Goal: Answer question/provide support: Share knowledge or assist other users

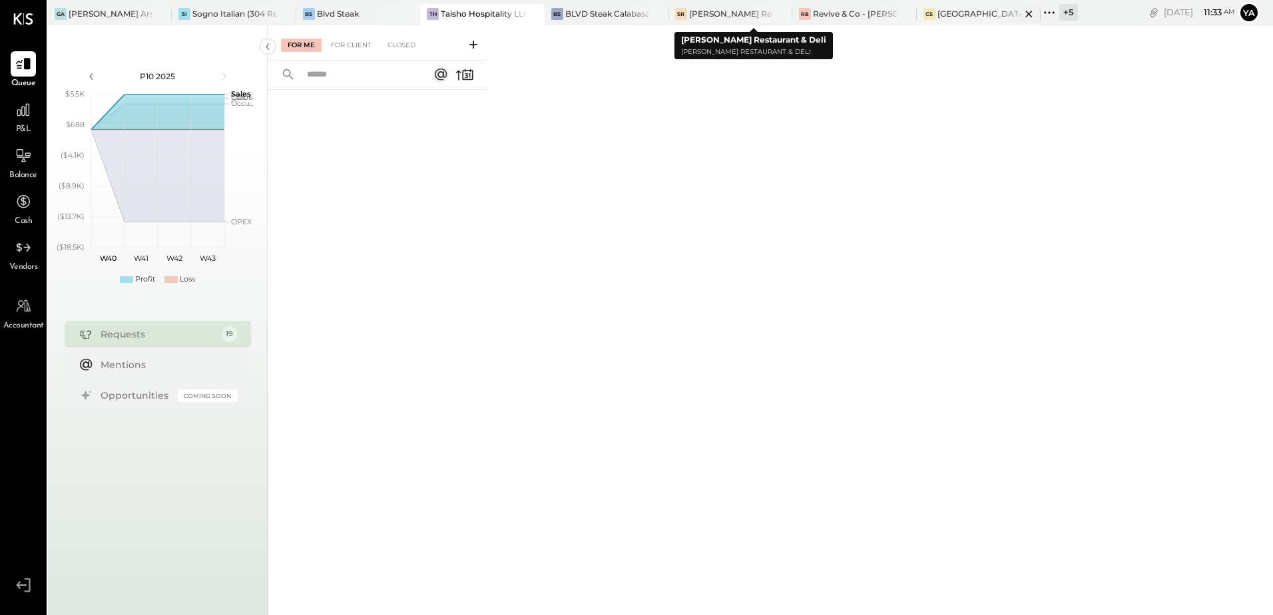
click at [958, 12] on div "[GEOGRAPHIC_DATA][PERSON_NAME]" at bounding box center [978, 13] width 83 height 11
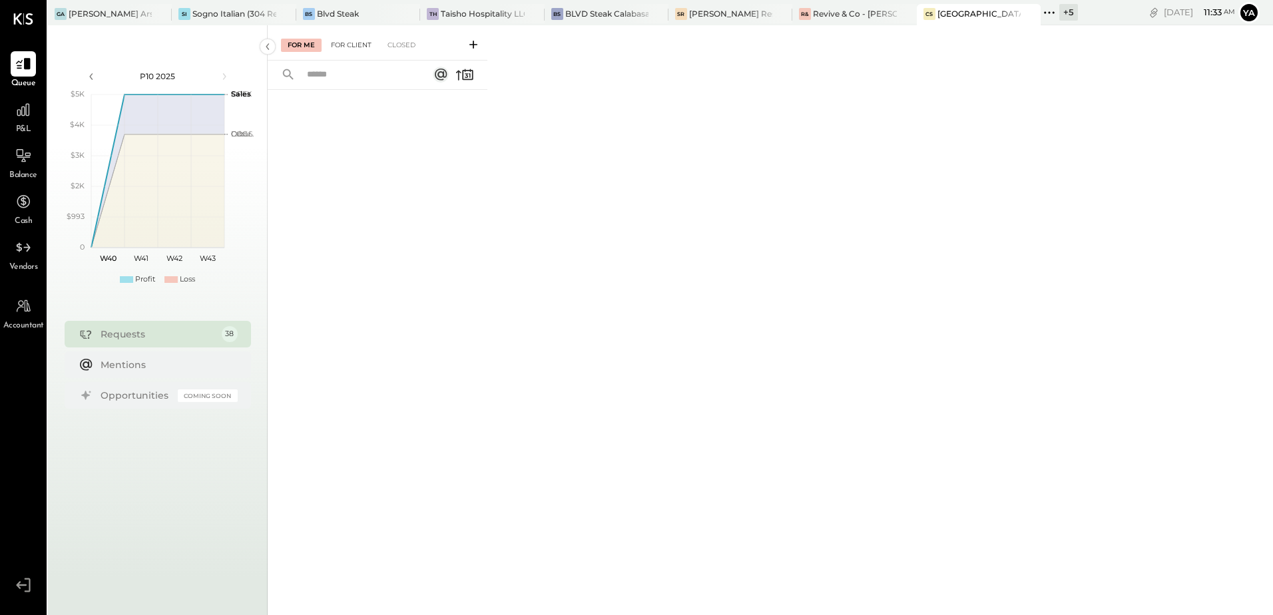
click at [341, 42] on div "For Client" at bounding box center [351, 45] width 54 height 13
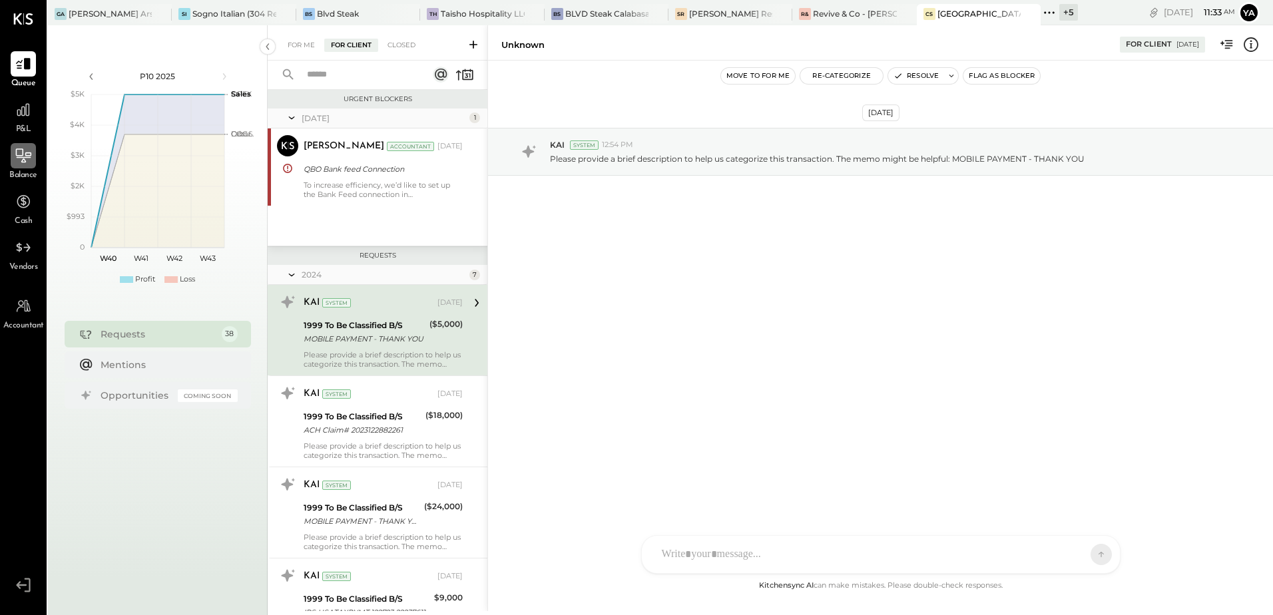
click at [31, 152] on icon at bounding box center [23, 155] width 17 height 17
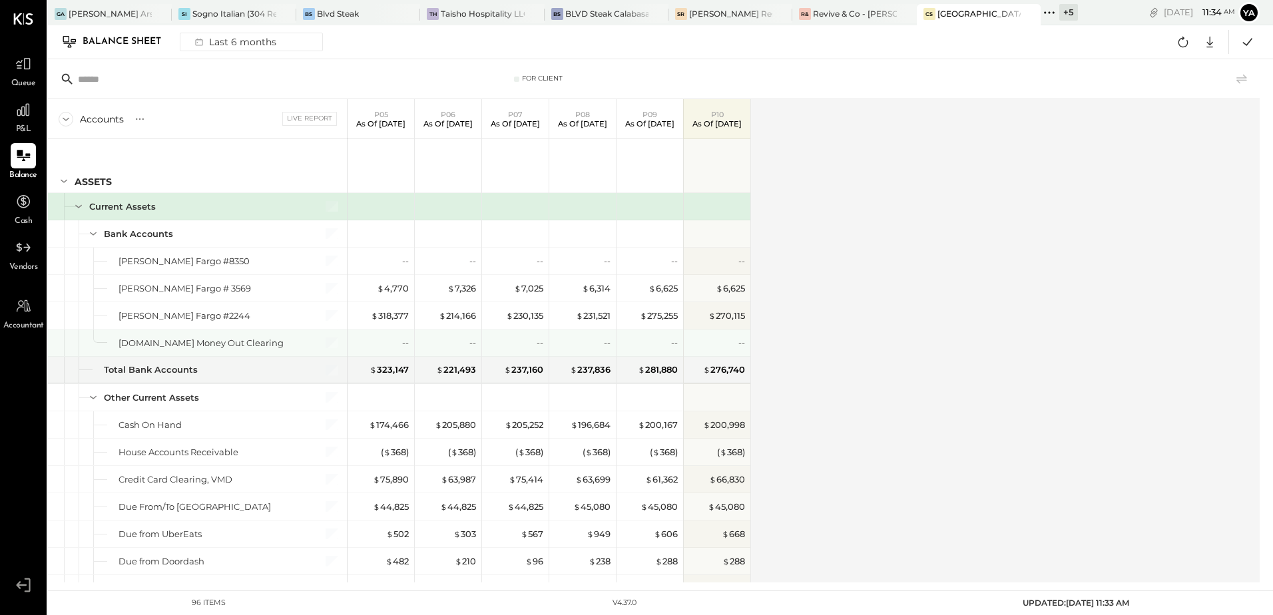
scroll to position [200, 0]
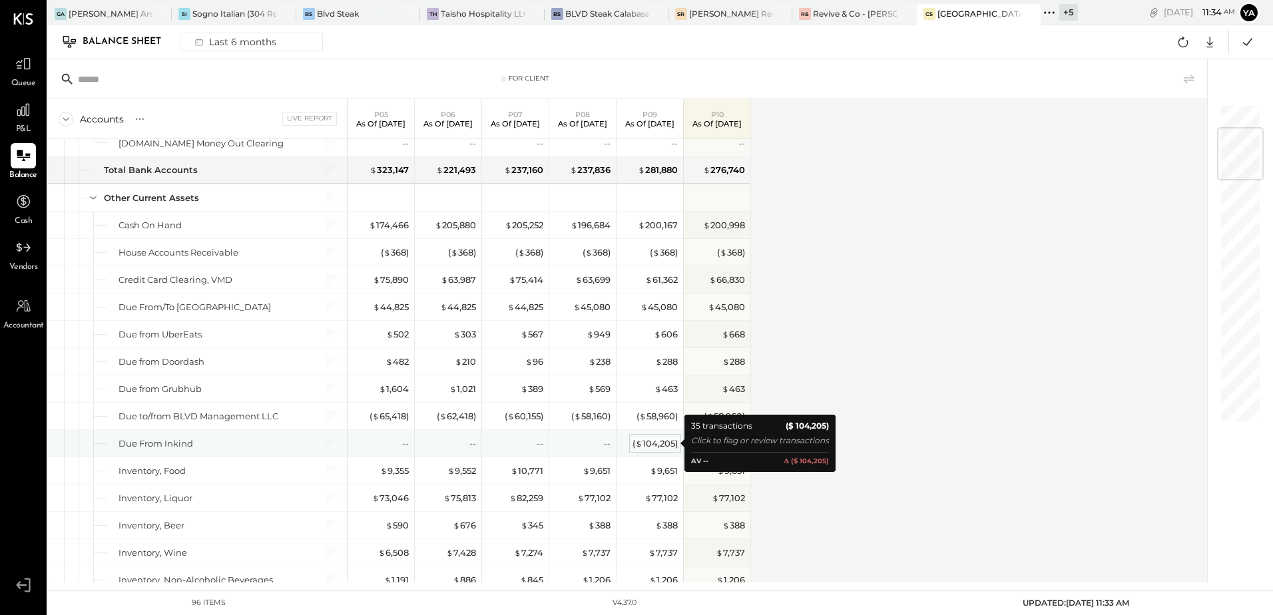
click at [670, 448] on div "( $ 104,205 )" at bounding box center [654, 443] width 45 height 13
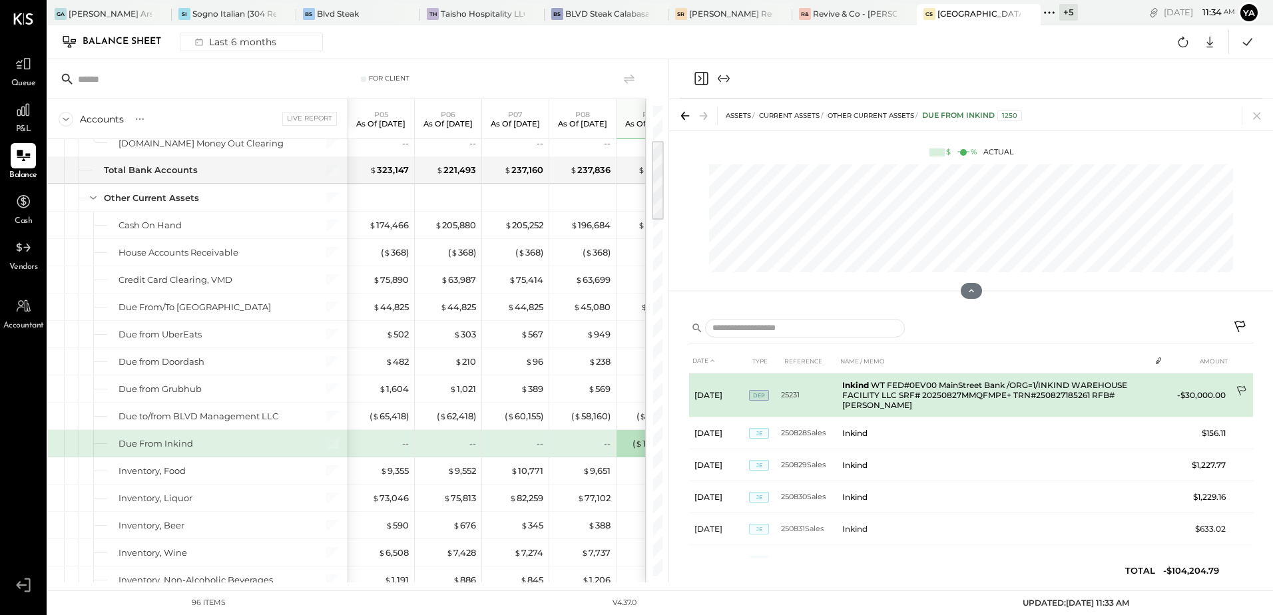
click at [1235, 389] on icon at bounding box center [1241, 391] width 13 height 13
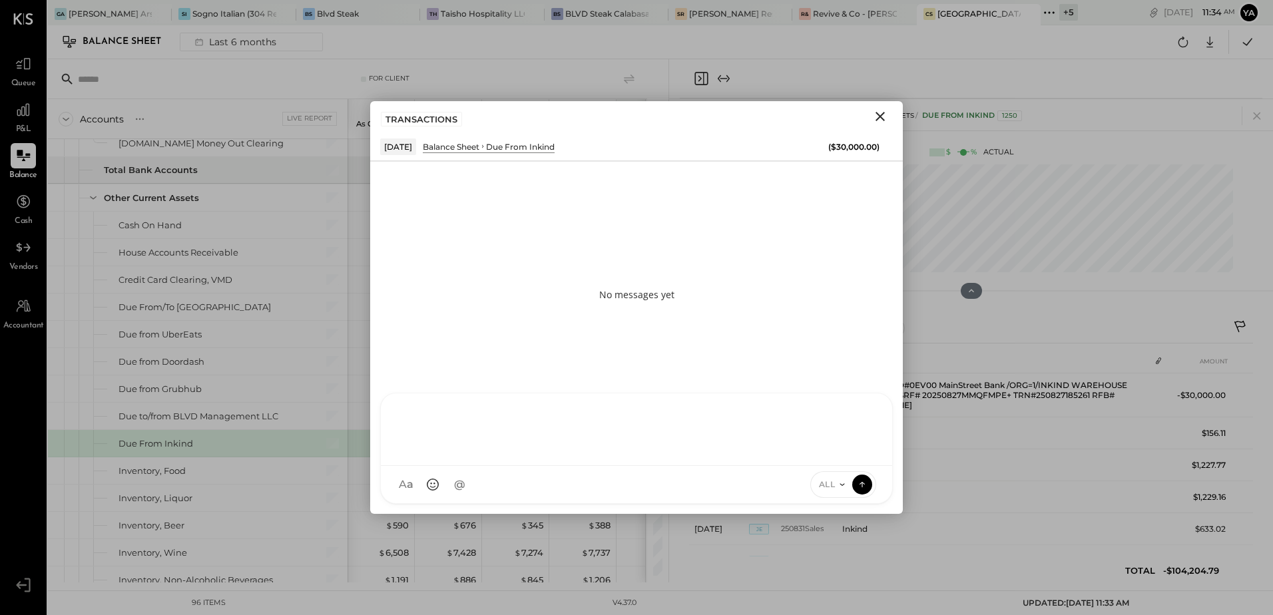
click at [477, 466] on div at bounding box center [636, 429] width 511 height 73
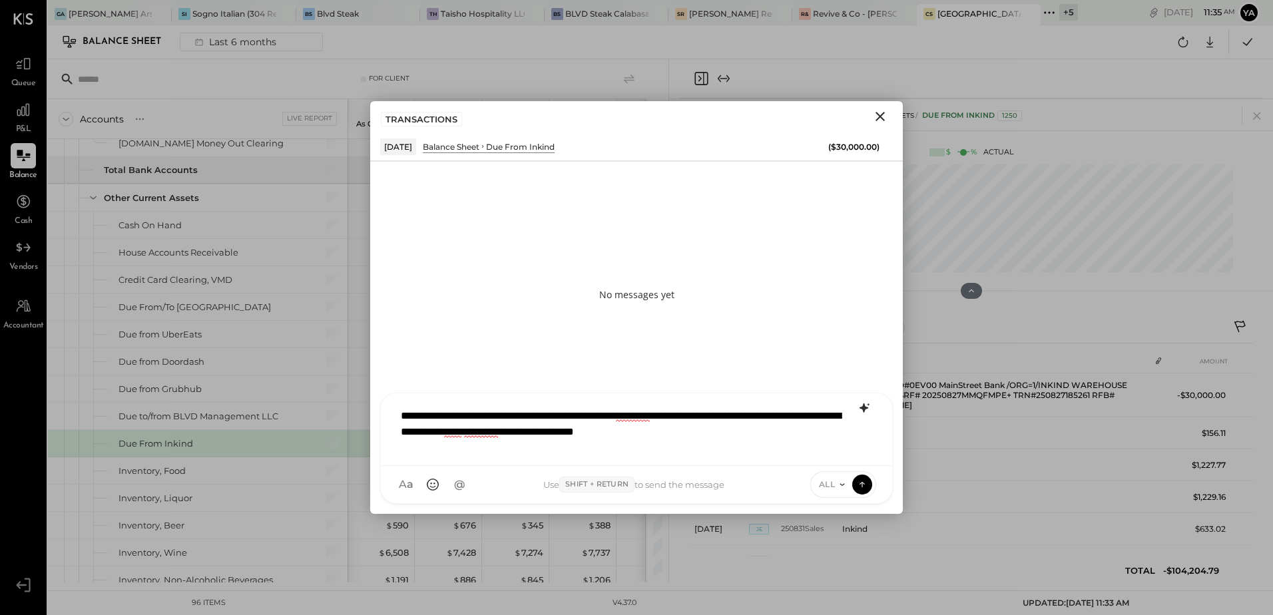
click at [865, 404] on icon at bounding box center [864, 408] width 16 height 16
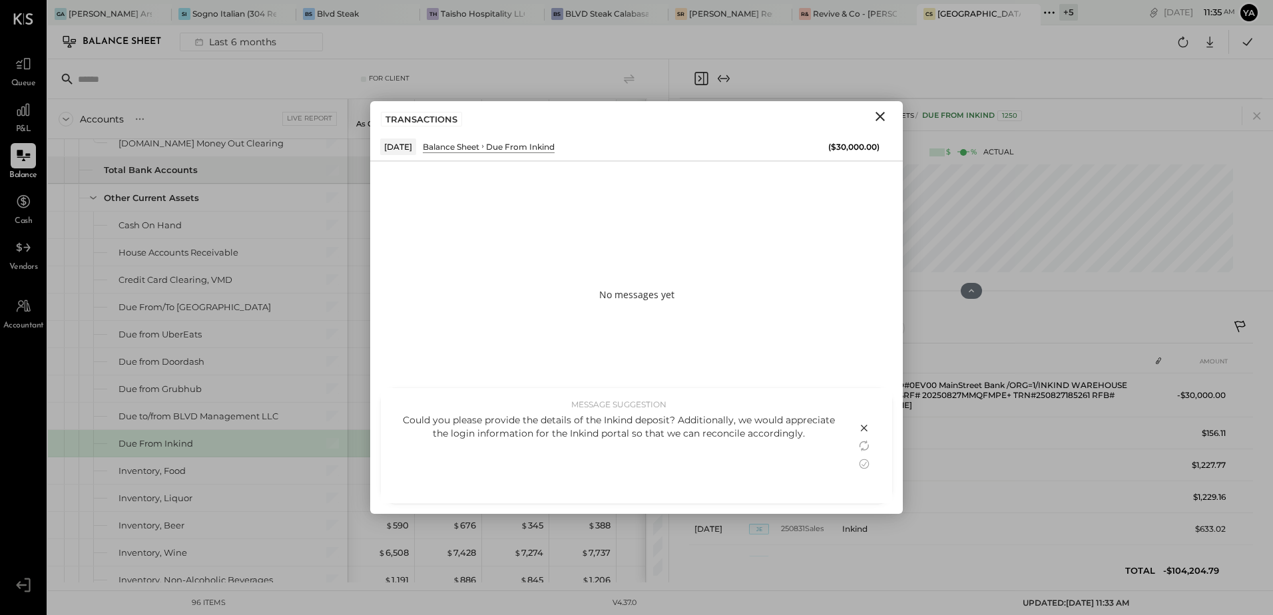
click at [662, 441] on div "Could you please provide the details of the Inkind deposit? Additionally, we wo…" at bounding box center [618, 454] width 449 height 83
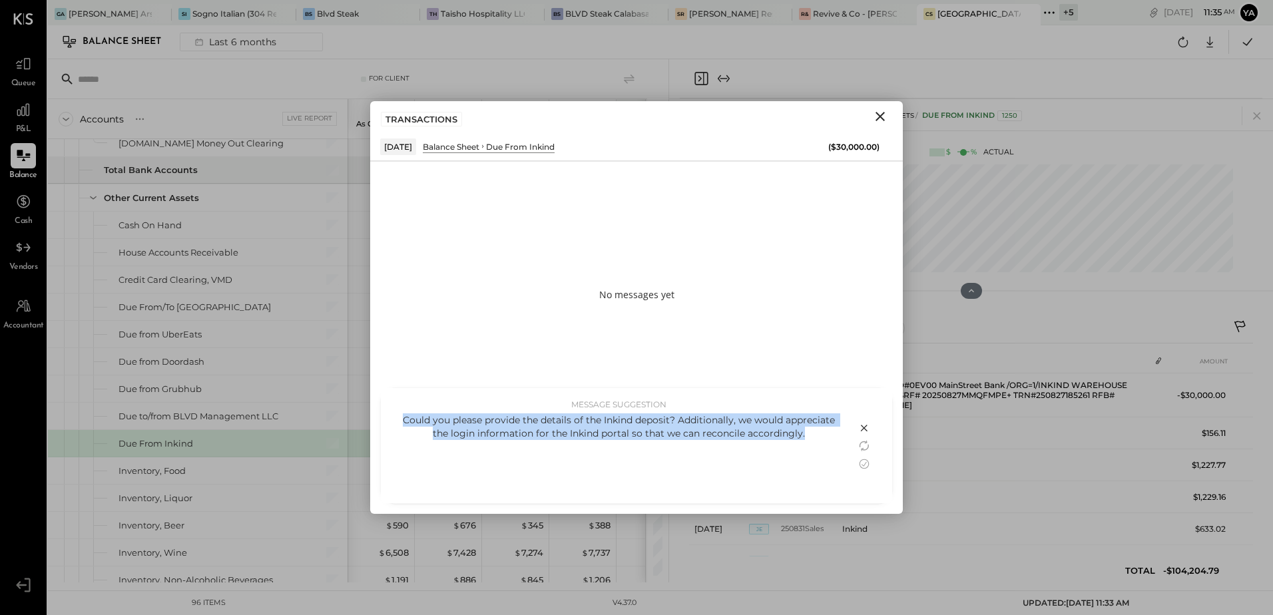
drag, startPoint x: 808, startPoint y: 434, endPoint x: 402, endPoint y: 423, distance: 406.2
click at [402, 423] on div "Could you please provide the details of the Inkind deposit? Additionally, we wo…" at bounding box center [618, 426] width 449 height 27
copy div "Could you please provide the details of the Inkind deposit? Additionally, we wo…"
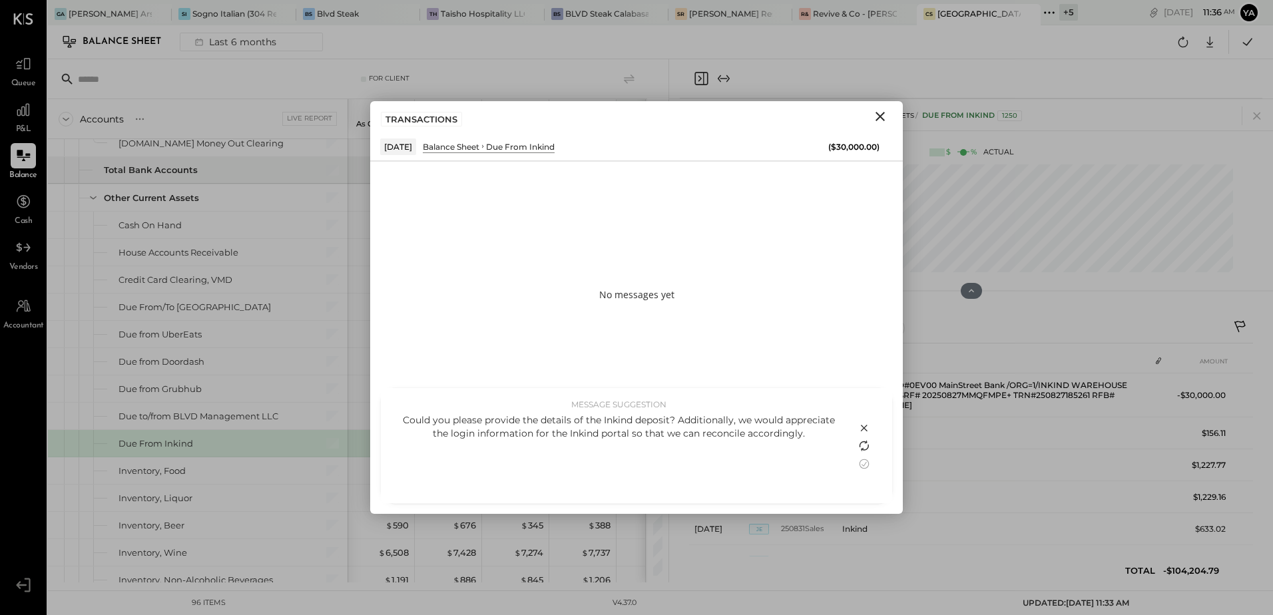
click at [865, 447] on icon at bounding box center [864, 446] width 16 height 16
click at [867, 447] on icon at bounding box center [864, 446] width 16 height 16
click at [704, 459] on div "Could you please provide the details of the Inkind deposit? Additionally, we ki…" at bounding box center [618, 454] width 449 height 83
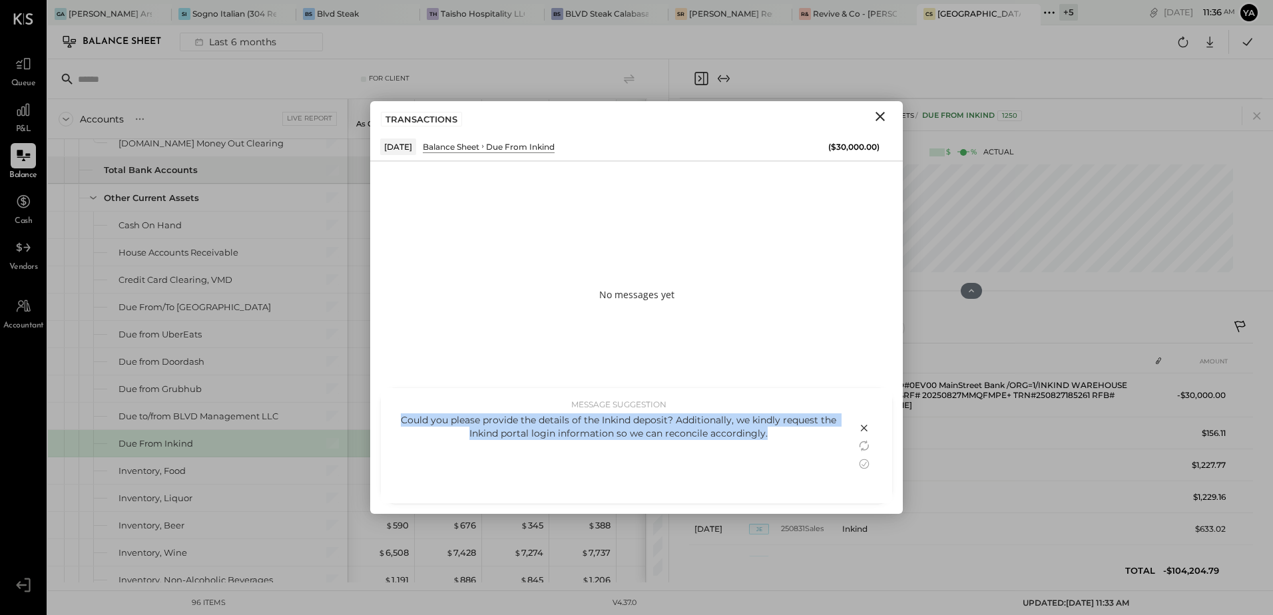
drag, startPoint x: 777, startPoint y: 433, endPoint x: 399, endPoint y: 422, distance: 378.2
click at [399, 422] on div "Could you please provide the details of the Inkind deposit? Additionally, we ki…" at bounding box center [618, 426] width 449 height 27
copy div "Could you please provide the details of the Inkind deposit? Additionally, we ki…"
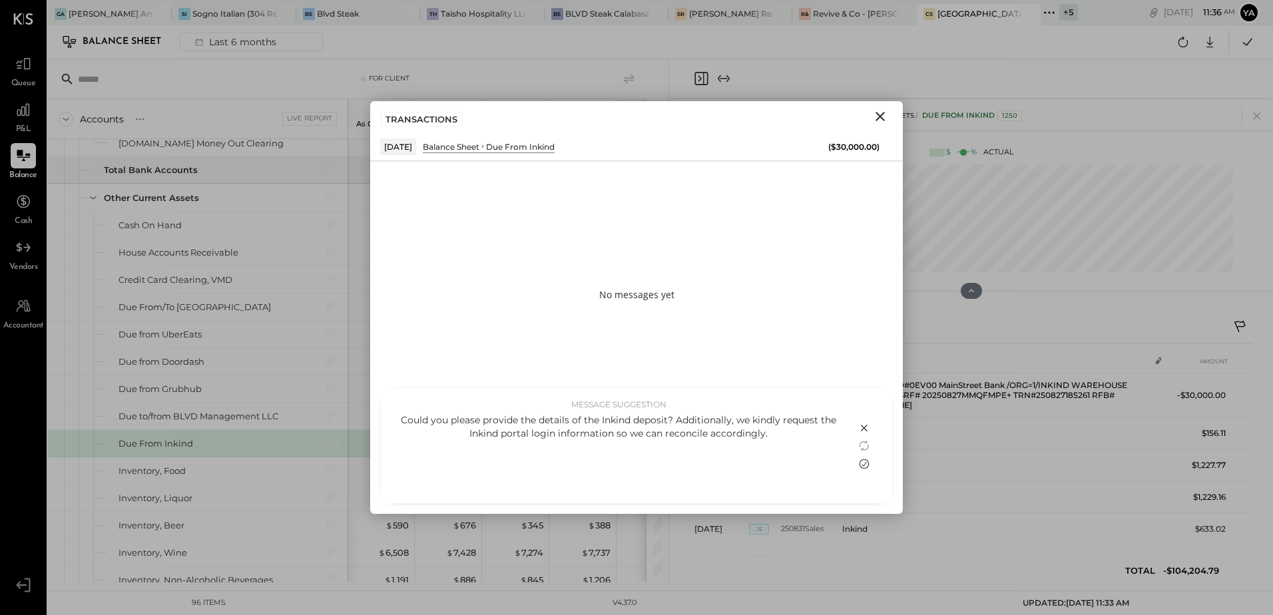
click at [863, 467] on icon at bounding box center [864, 464] width 16 height 16
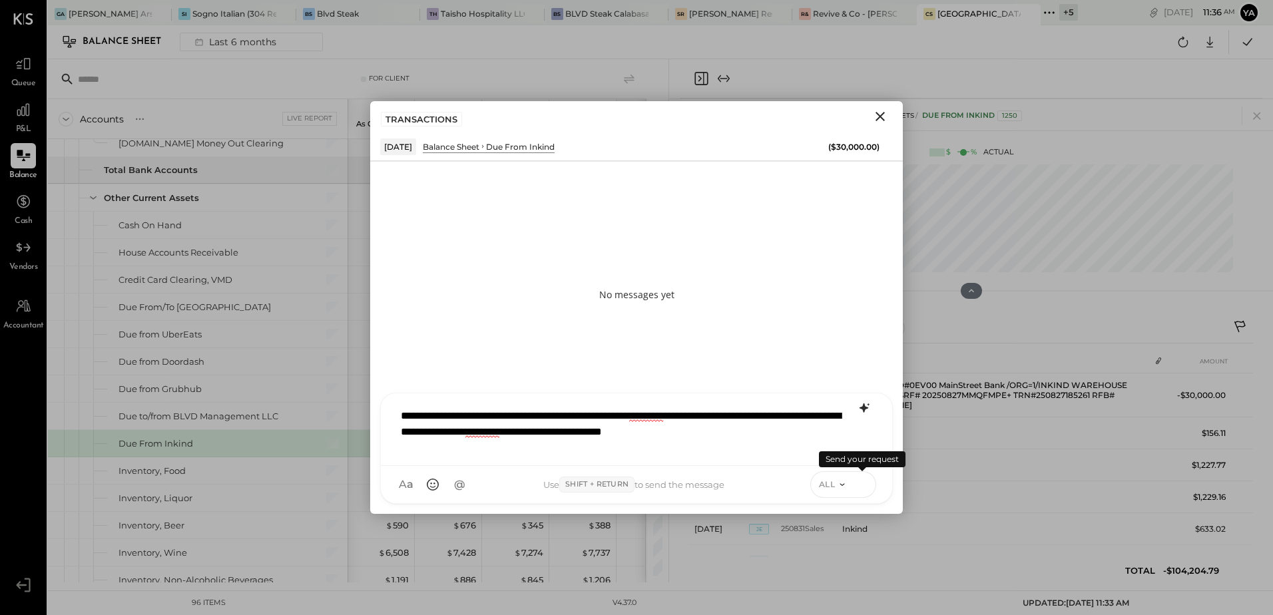
click at [860, 486] on icon at bounding box center [862, 483] width 12 height 13
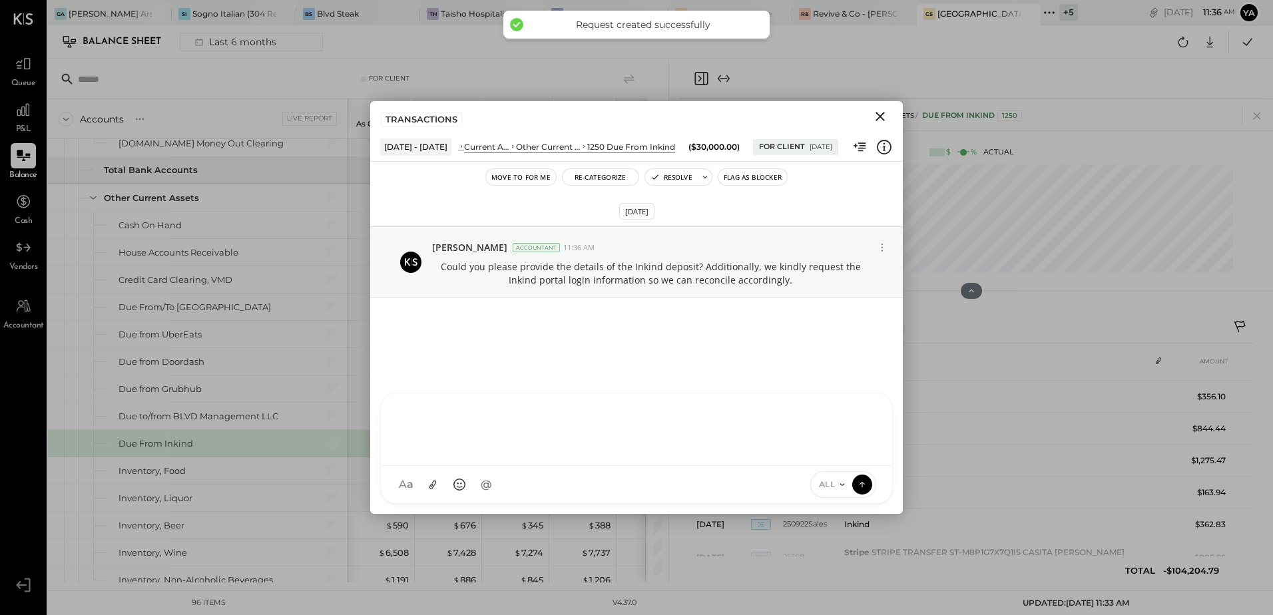
scroll to position [865, 0]
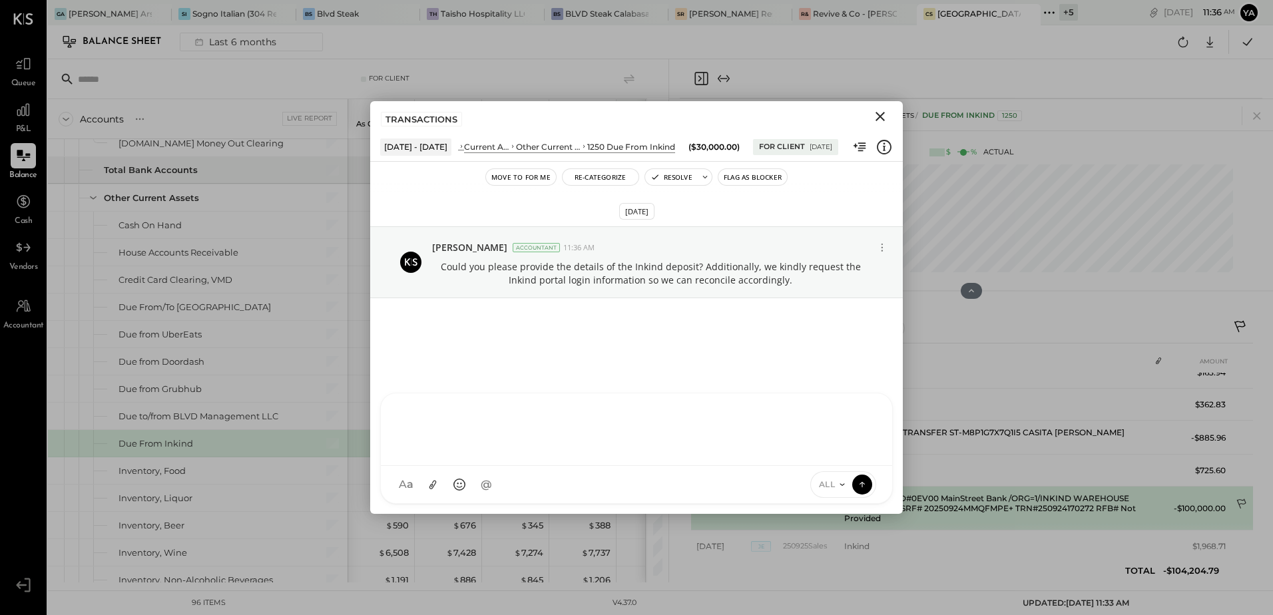
click at [1236, 499] on icon at bounding box center [1240, 504] width 9 height 10
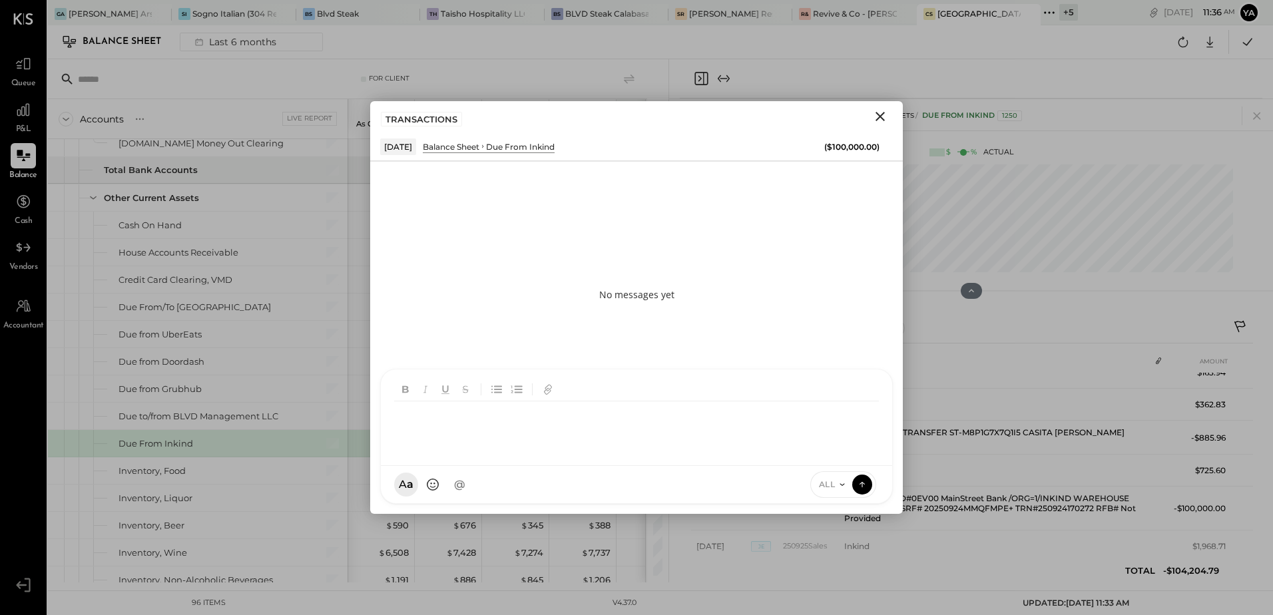
click at [523, 455] on div at bounding box center [639, 427] width 490 height 53
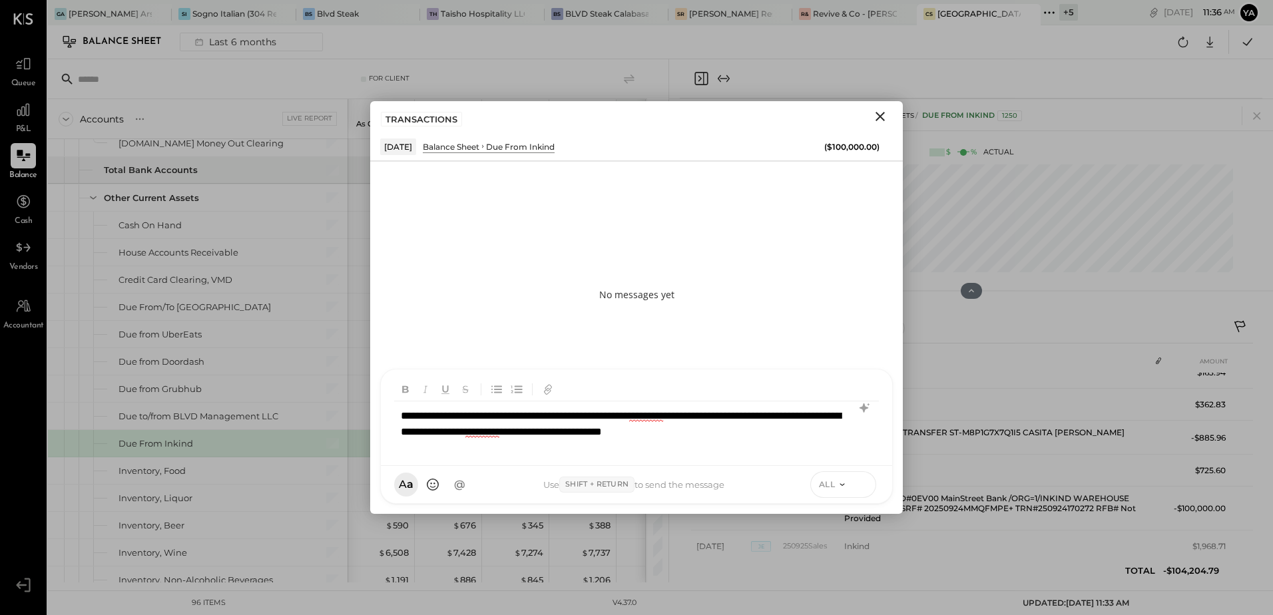
click at [860, 487] on icon at bounding box center [862, 483] width 12 height 13
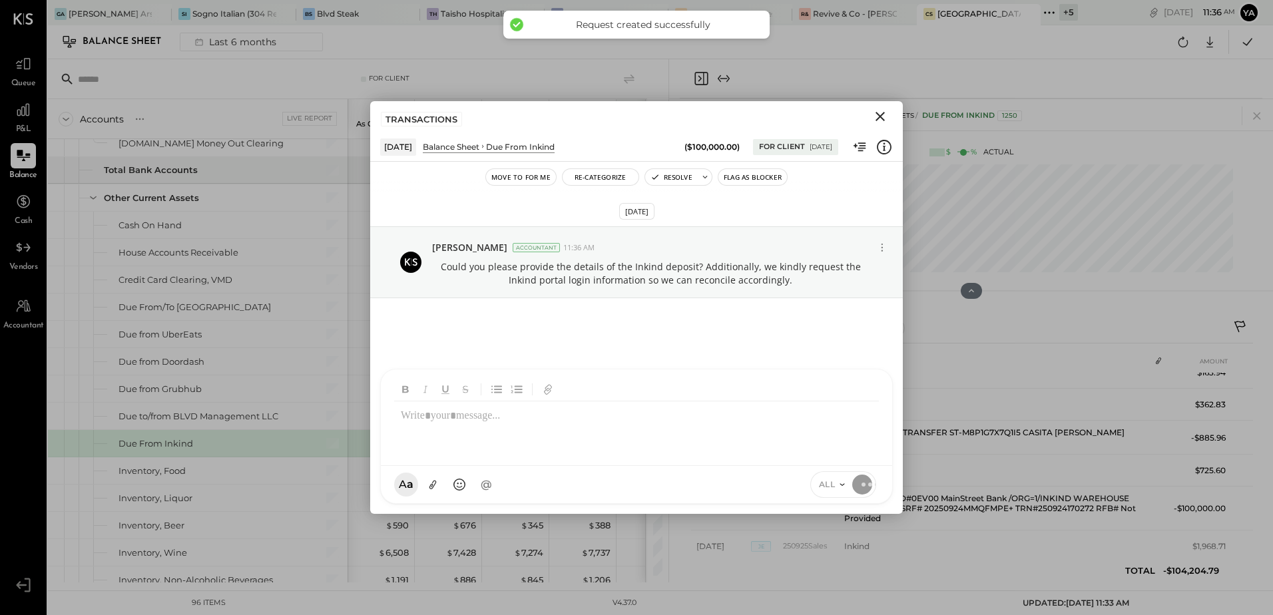
click at [1237, 323] on icon at bounding box center [1241, 328] width 16 height 16
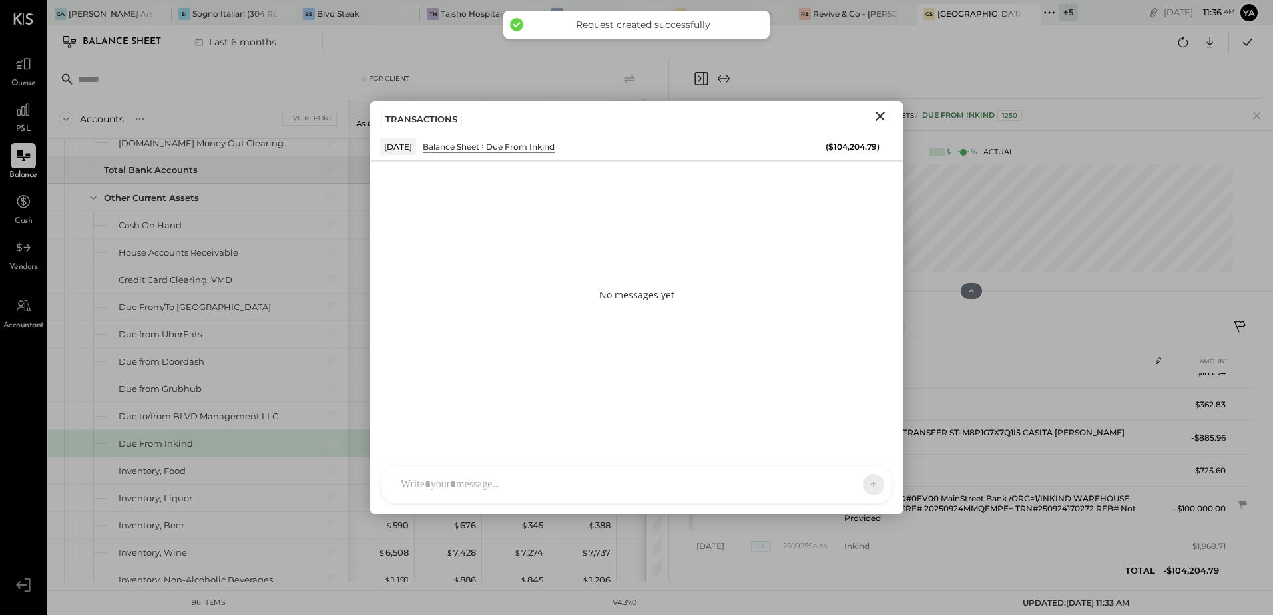
click at [877, 114] on icon "Close" at bounding box center [880, 116] width 16 height 16
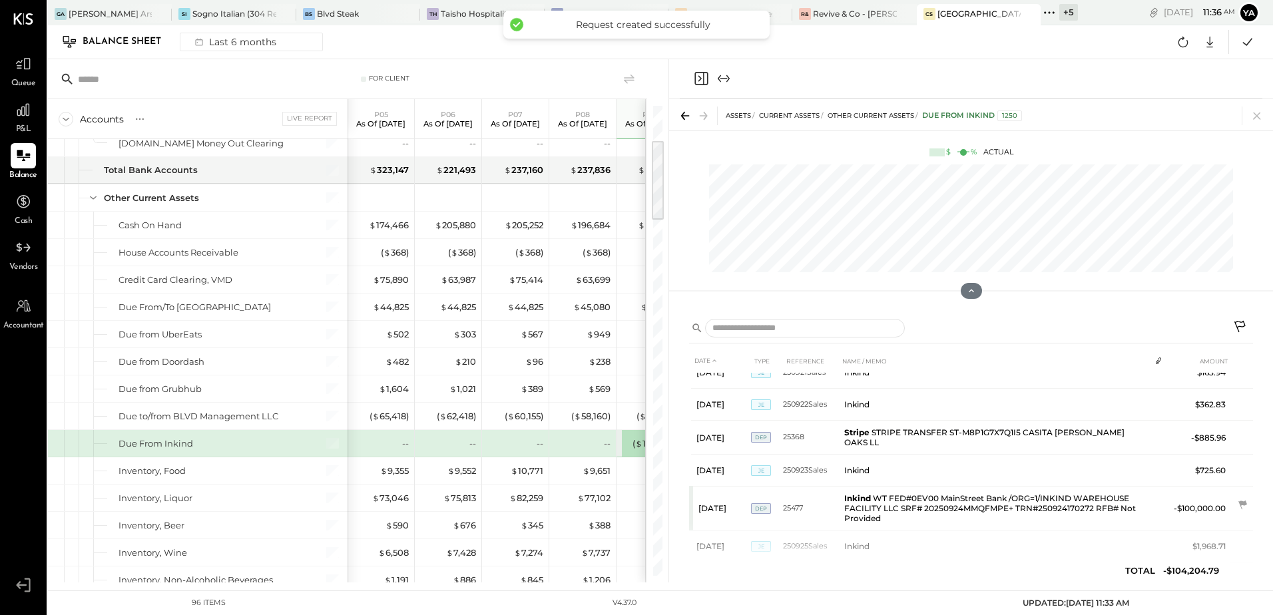
click at [1238, 329] on icon at bounding box center [1241, 328] width 16 height 16
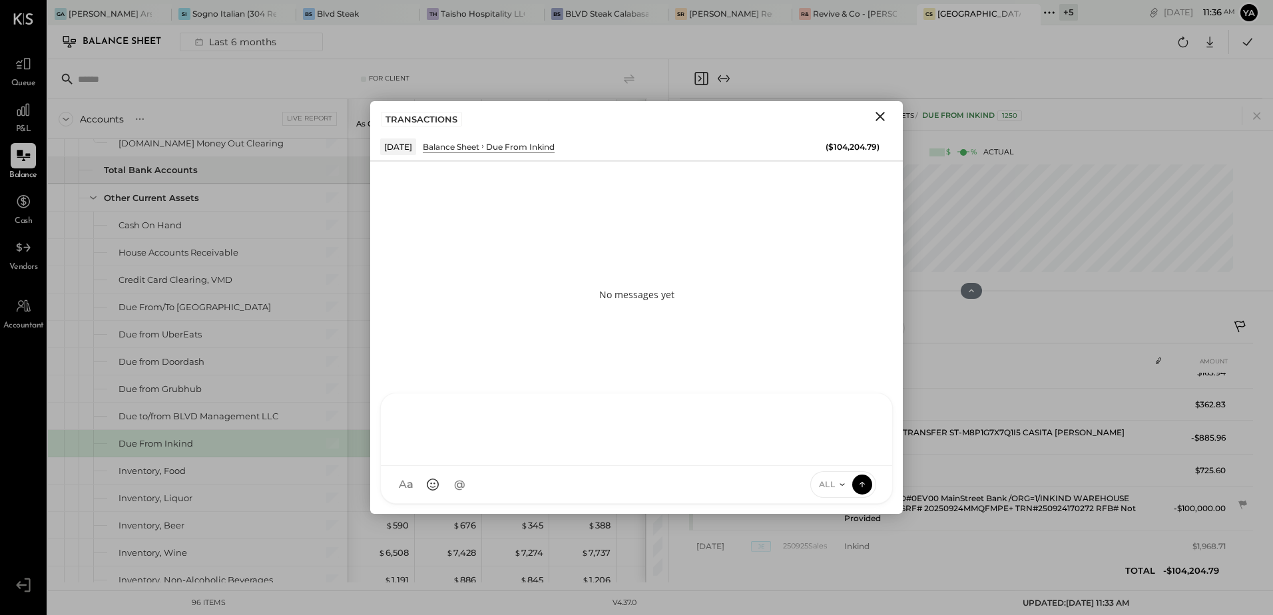
click at [492, 455] on div at bounding box center [636, 427] width 485 height 53
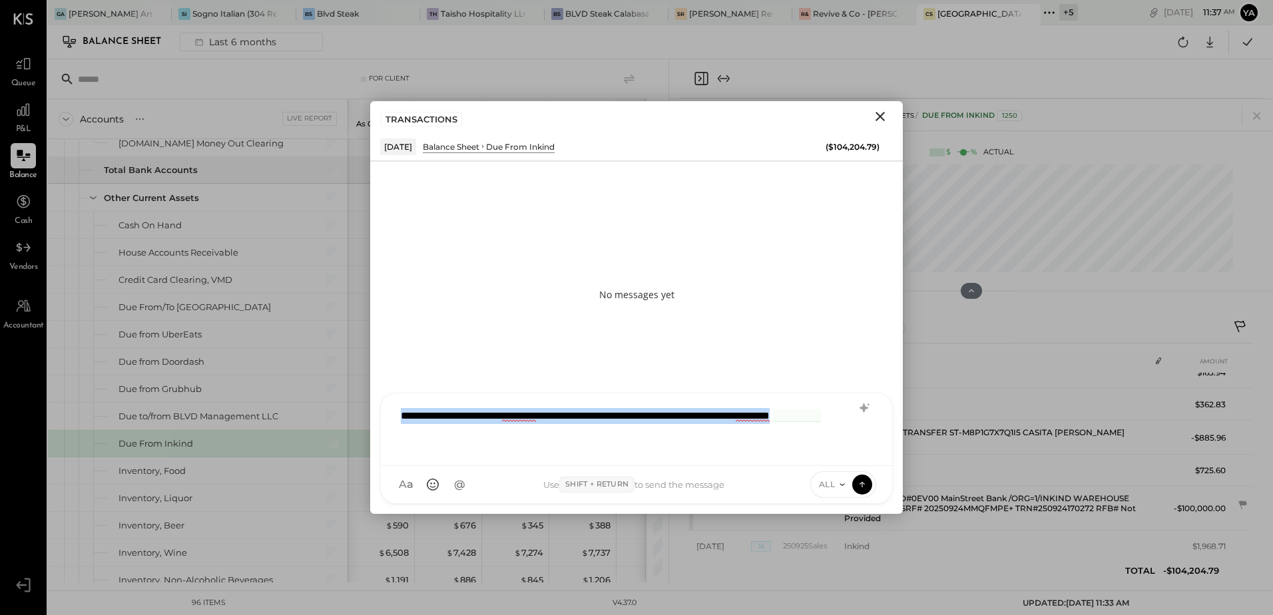
drag, startPoint x: 479, startPoint y: 443, endPoint x: 396, endPoint y: 419, distance: 86.8
click at [396, 419] on div "**********" at bounding box center [636, 427] width 485 height 53
click at [862, 407] on icon at bounding box center [863, 407] width 9 height 9
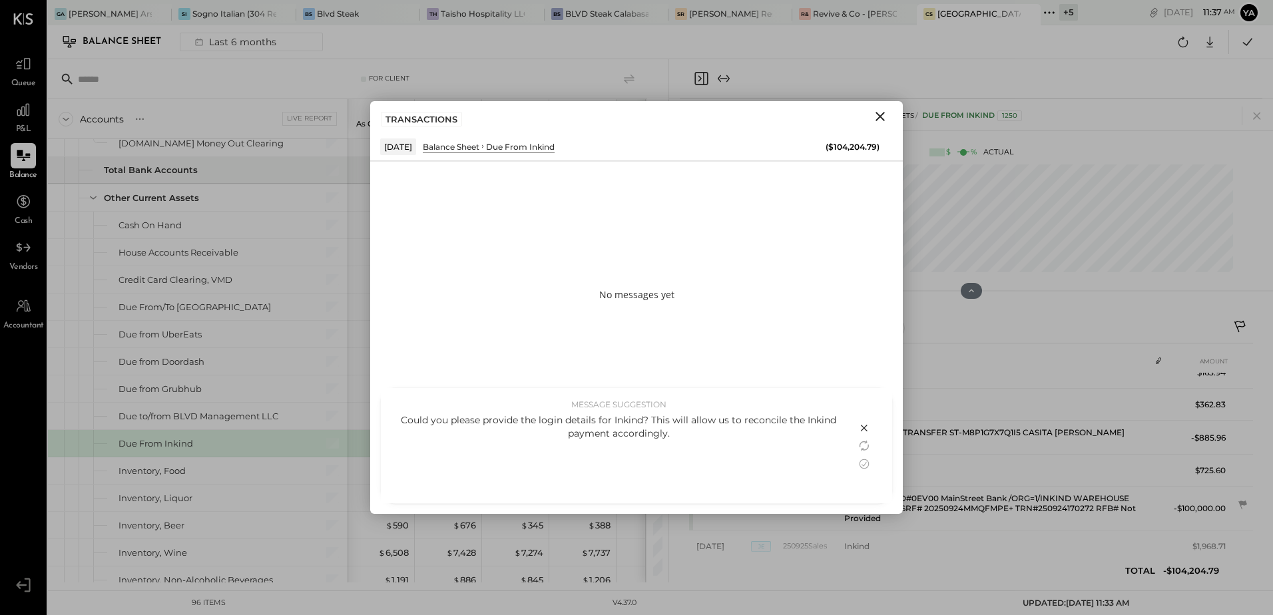
click at [592, 455] on div "Could you please provide the login details for Inkind? This will allow us to re…" at bounding box center [618, 454] width 449 height 83
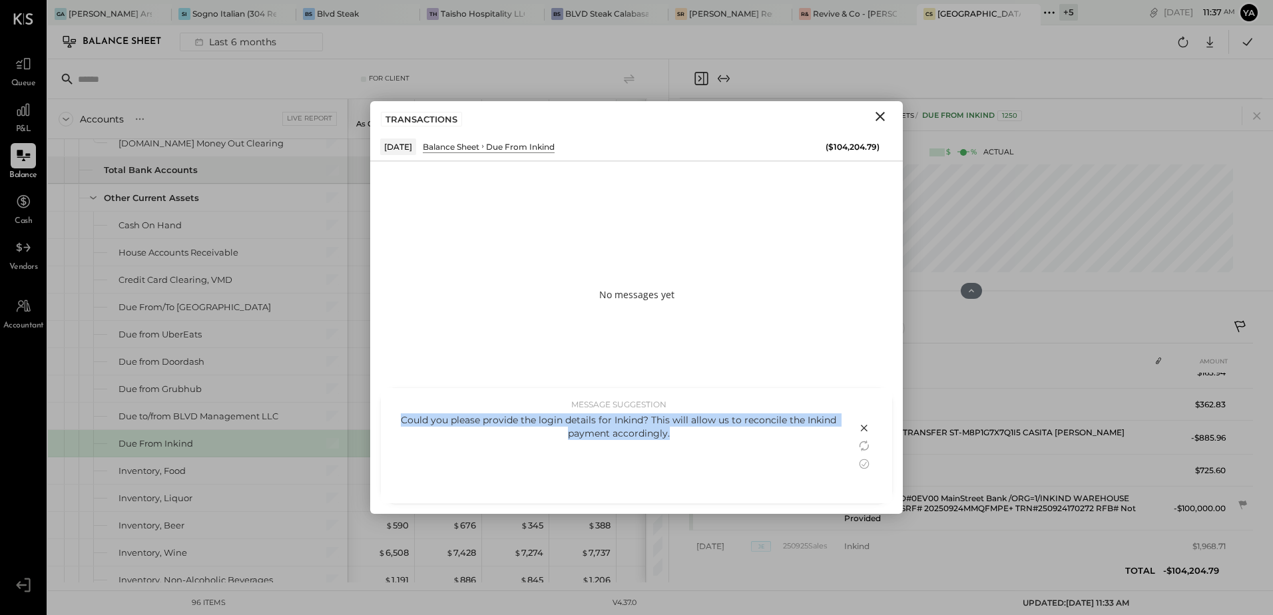
drag, startPoint x: 687, startPoint y: 439, endPoint x: 393, endPoint y: 420, distance: 294.2
click at [393, 420] on div "MESSAGE SUGGESTION Could you please provide the login details for Inkind? This …" at bounding box center [618, 445] width 475 height 115
click at [690, 465] on div "Could you please provide the login details for Inkind? This will allow us to re…" at bounding box center [618, 454] width 449 height 83
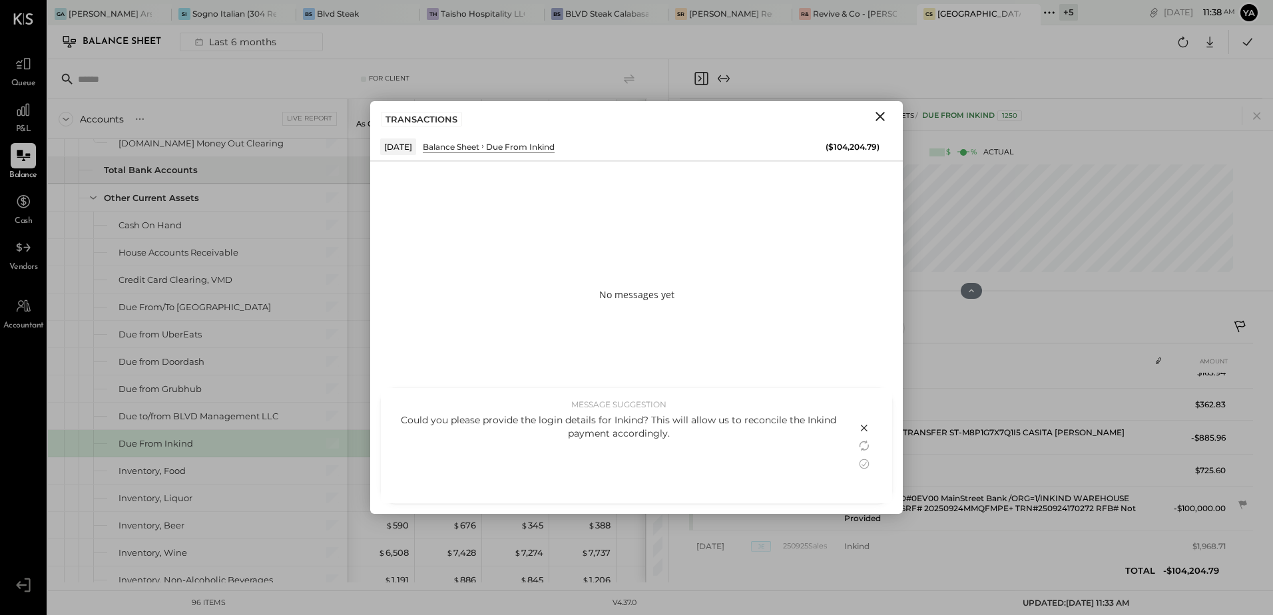
click at [865, 430] on icon at bounding box center [864, 428] width 7 height 7
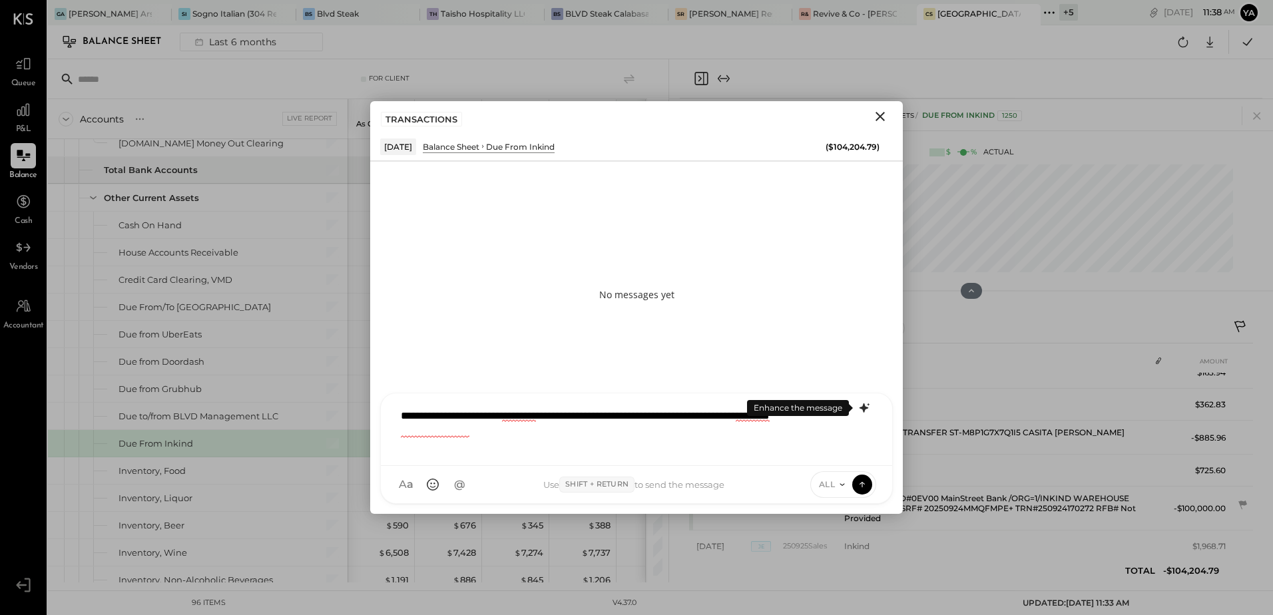
click at [785, 431] on div "**********" at bounding box center [636, 427] width 485 height 53
drag, startPoint x: 773, startPoint y: 416, endPoint x: 832, endPoint y: 415, distance: 59.2
click at [832, 415] on div "**********" at bounding box center [636, 427] width 485 height 53
click at [866, 409] on icon at bounding box center [864, 408] width 16 height 16
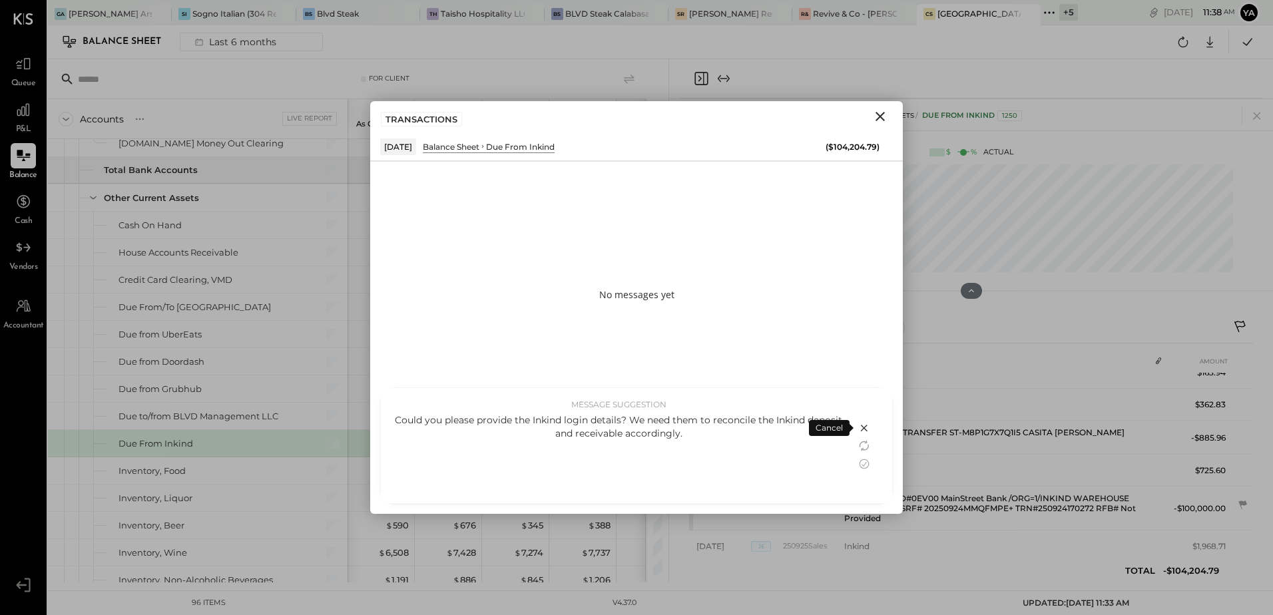
click at [680, 444] on div "Could you please provide the Inkind login details? We need them to reconcile th…" at bounding box center [618, 454] width 449 height 83
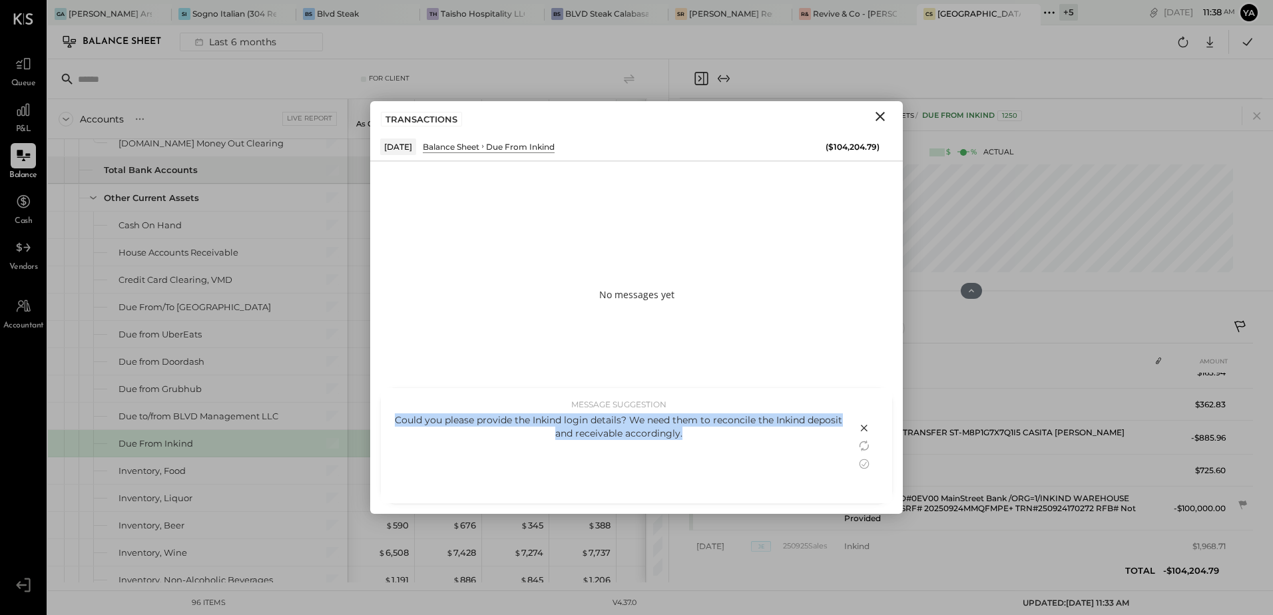
drag, startPoint x: 694, startPoint y: 435, endPoint x: 381, endPoint y: 418, distance: 313.3
click at [381, 418] on div "MESSAGE SUGGESTION Could you please provide the Inkind login details? We need t…" at bounding box center [618, 445] width 475 height 115
copy div "Could you please provide the Inkind login details? We need them to reconcile th…"
click at [714, 430] on div "Could you please provide the Inkind login details? We need them to reconcile th…" at bounding box center [618, 426] width 449 height 27
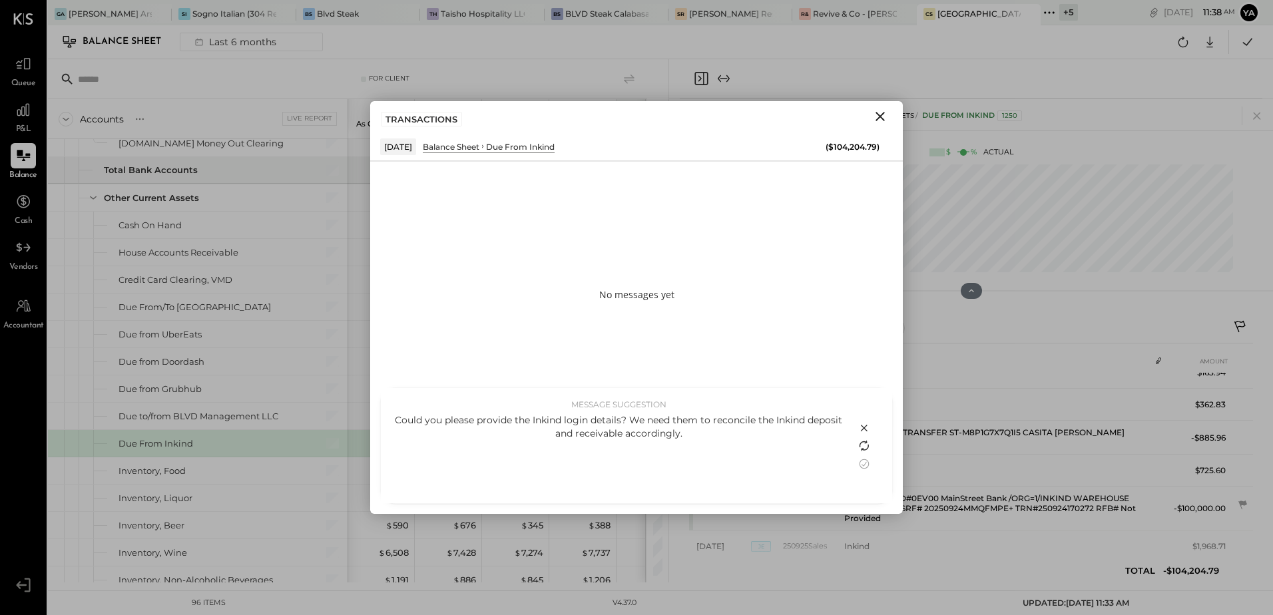
click at [867, 447] on icon at bounding box center [864, 446] width 16 height 16
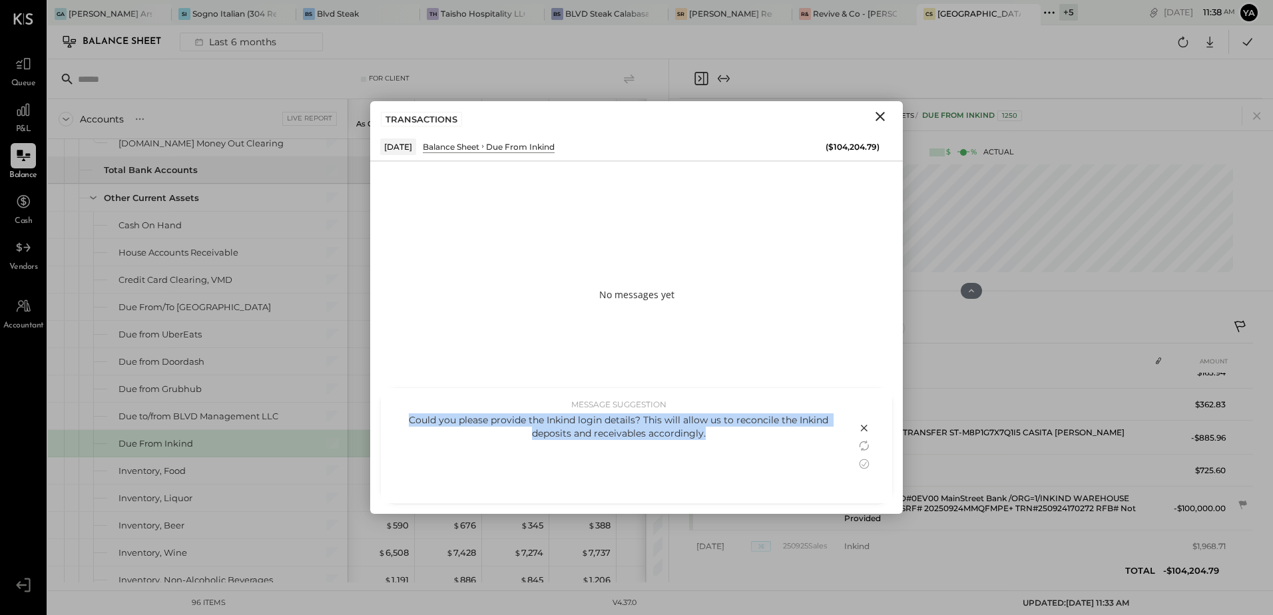
drag, startPoint x: 706, startPoint y: 437, endPoint x: 395, endPoint y: 418, distance: 311.4
click at [395, 418] on div "Could you please provide the Inkind login details? This will allow us to reconc…" at bounding box center [618, 426] width 449 height 27
copy div "Could you please provide the Inkind login details? This will allow us to reconc…"
click at [736, 452] on div "Could you please provide the Inkind login details? This will allow us to reconc…" at bounding box center [618, 454] width 449 height 83
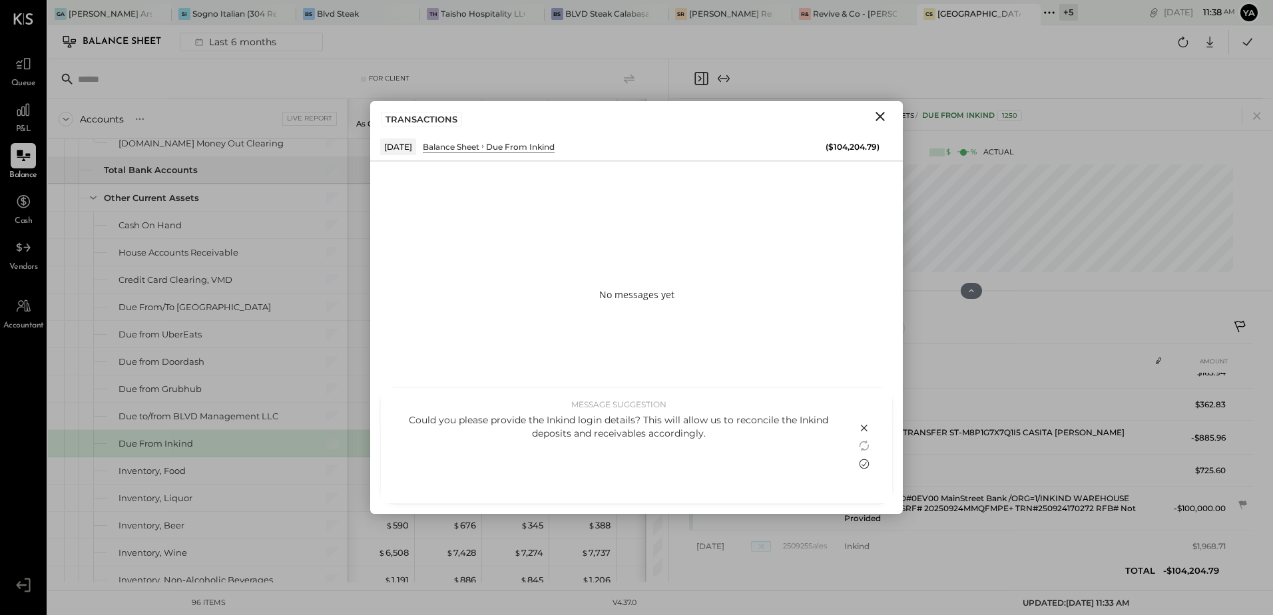
click at [866, 465] on icon at bounding box center [864, 464] width 16 height 16
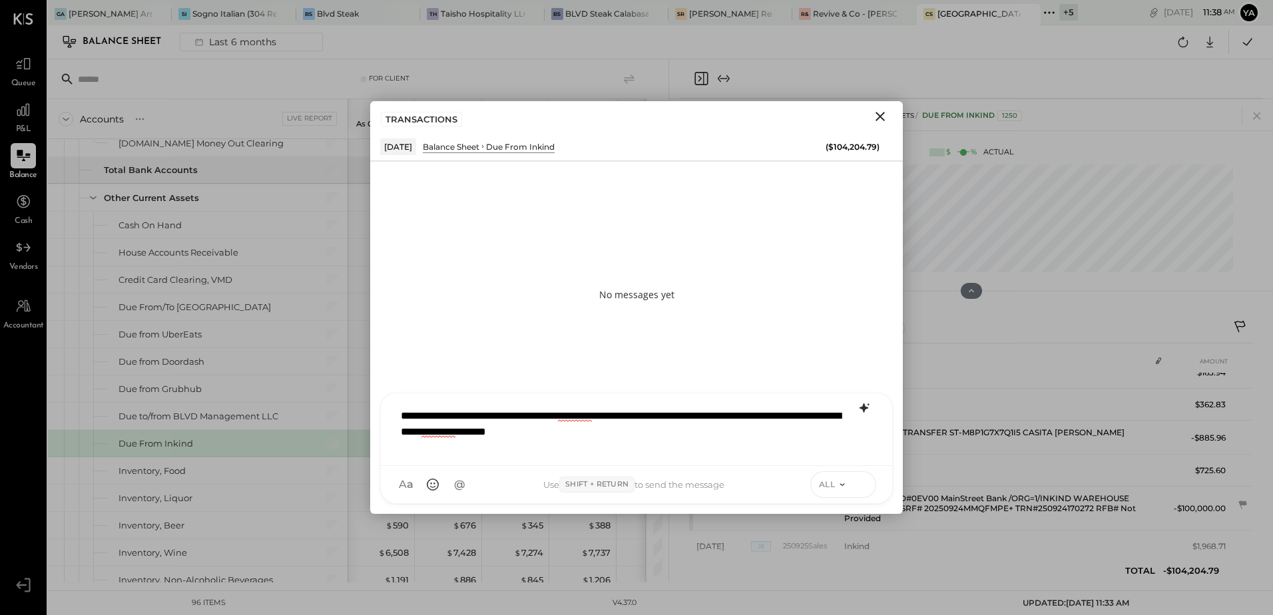
click at [863, 483] on icon at bounding box center [861, 482] width 5 height 3
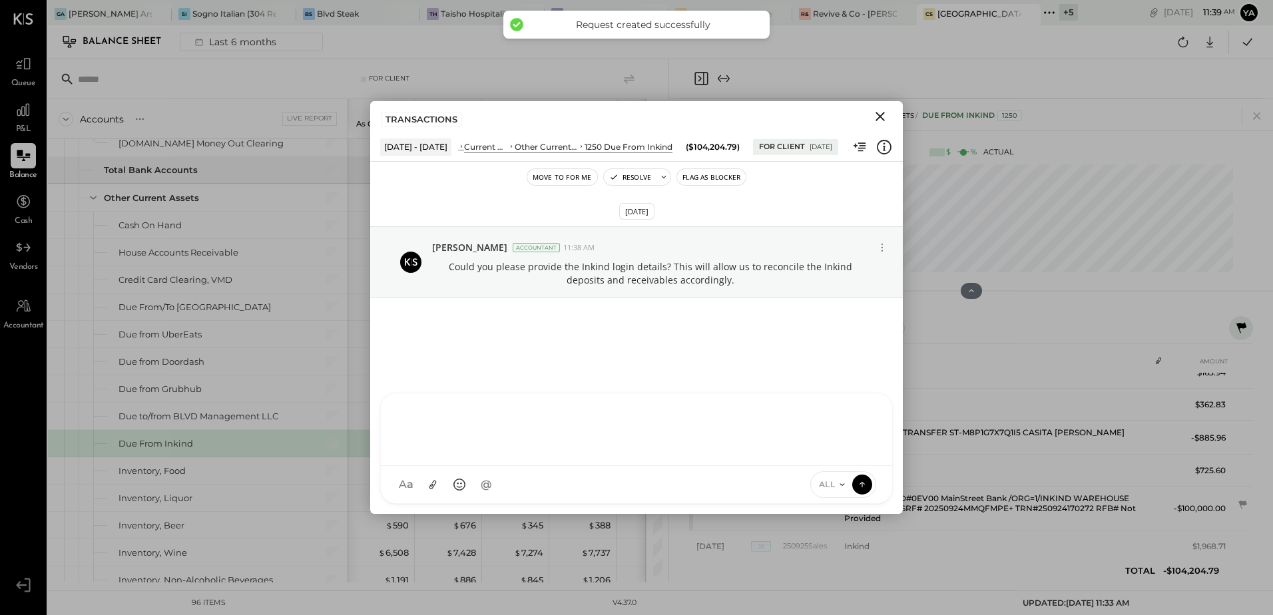
click at [883, 114] on icon "Close" at bounding box center [879, 116] width 9 height 9
